Goal: Find specific page/section: Find specific page/section

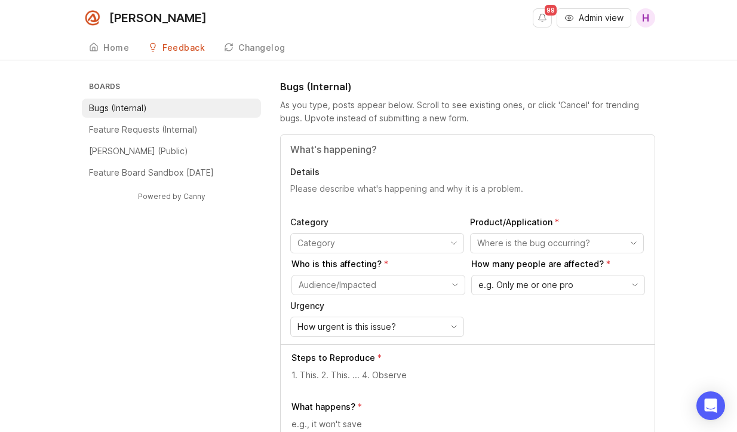
click at [115, 109] on p "Bugs (Internal)" at bounding box center [118, 108] width 58 height 12
click at [109, 52] on div "Home" at bounding box center [116, 48] width 26 height 8
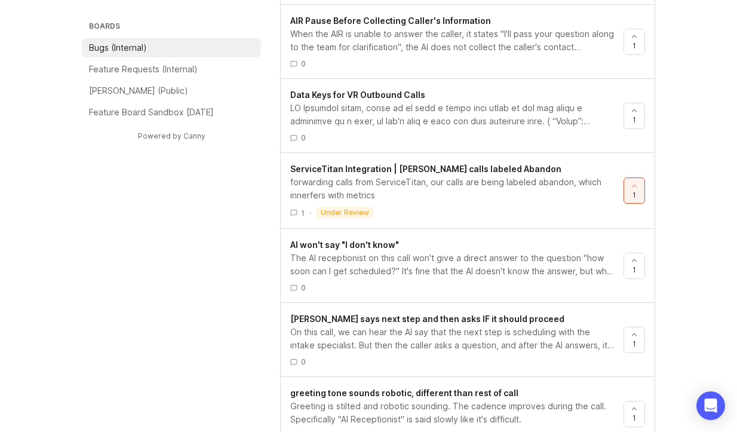
scroll to position [985, 0]
click at [355, 176] on div "forwarding calls from ServiceTitan, our calls are being labeled abandon, which …" at bounding box center [452, 187] width 324 height 26
